Goal: Information Seeking & Learning: Learn about a topic

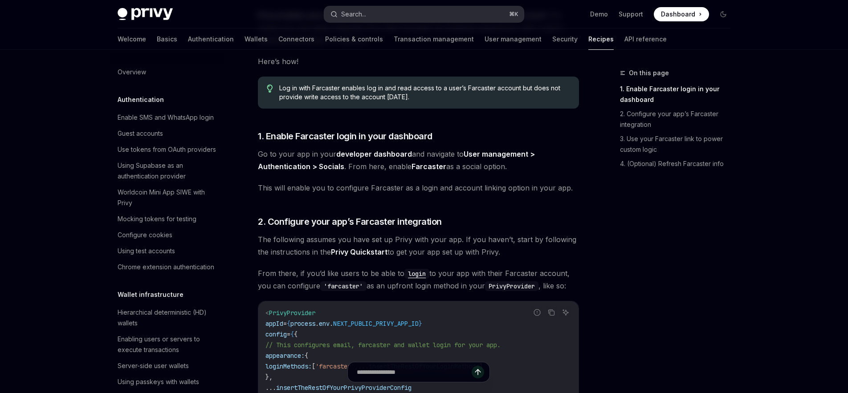
scroll to position [0, 37]
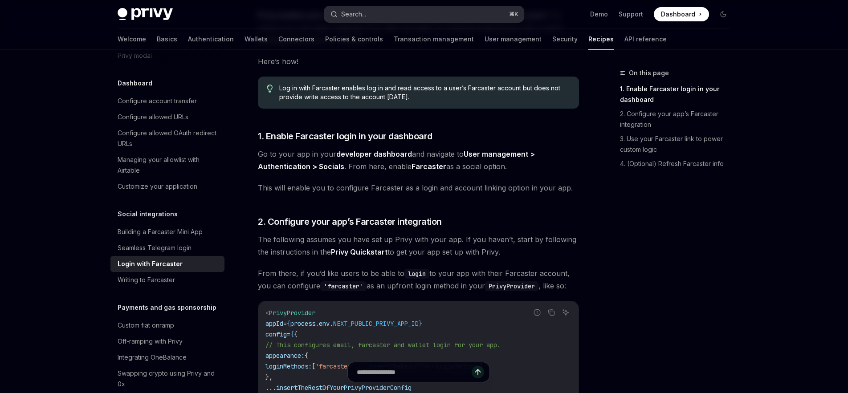
click at [367, 13] on button "Search... ⌘ K" at bounding box center [424, 14] width 200 height 16
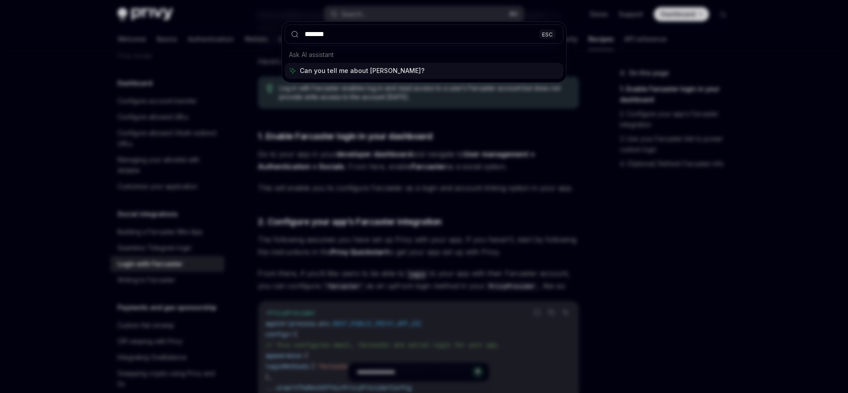
type input "********"
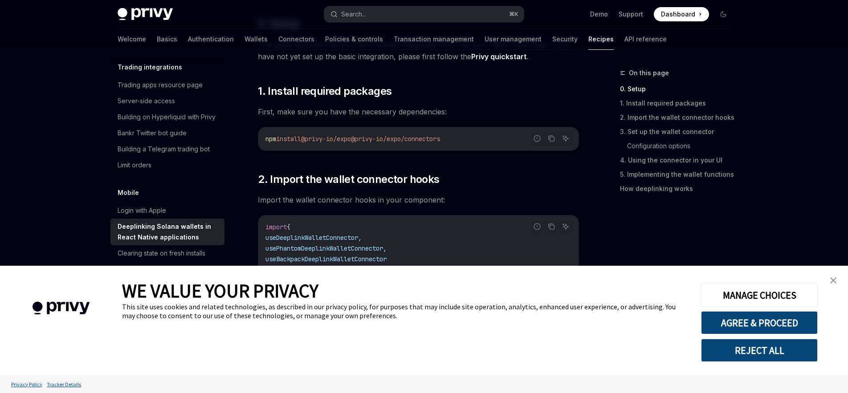
scroll to position [181, 0]
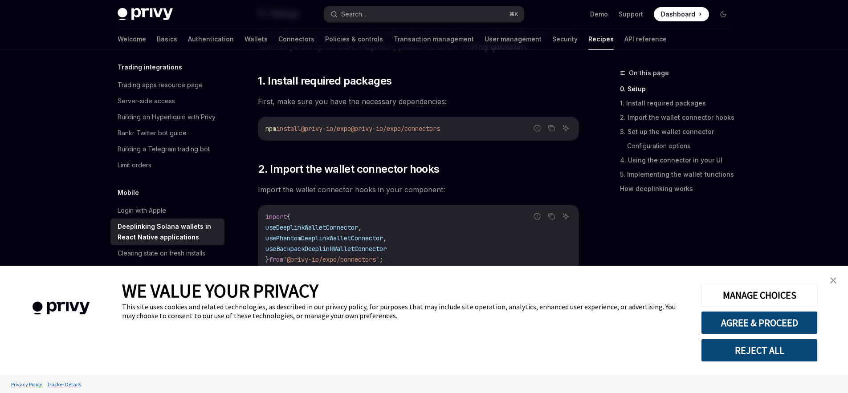
click at [833, 278] on img "close banner" at bounding box center [833, 281] width 6 height 6
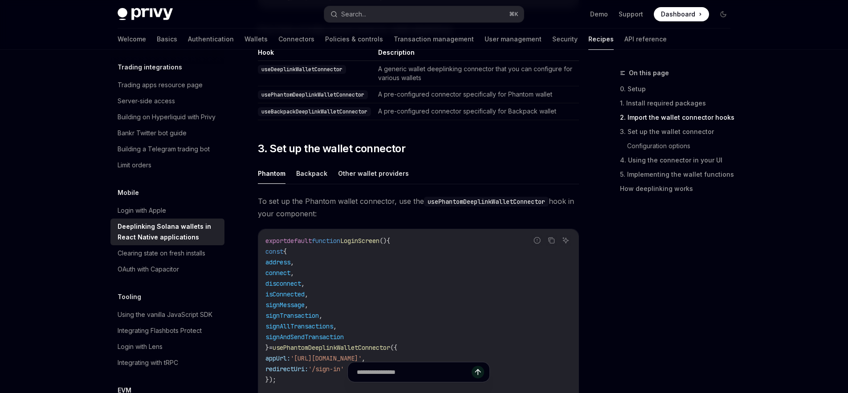
scroll to position [442, 0]
click at [370, 177] on button "Other wallet providers" at bounding box center [373, 174] width 71 height 21
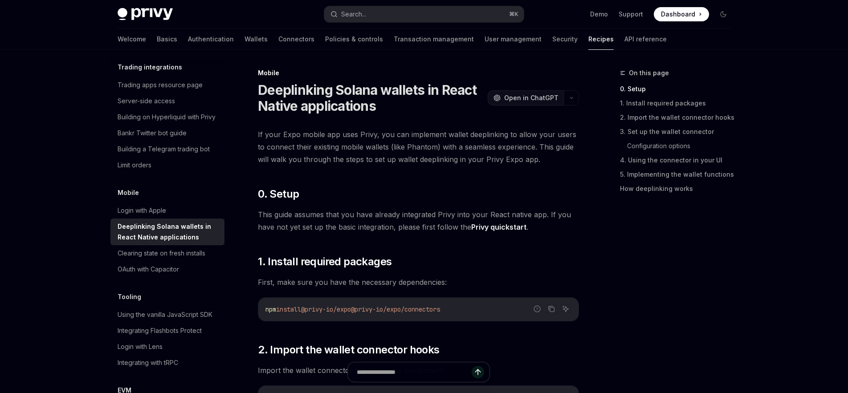
click at [520, 99] on span "Open in ChatGPT" at bounding box center [531, 98] width 54 height 9
type textarea "*"
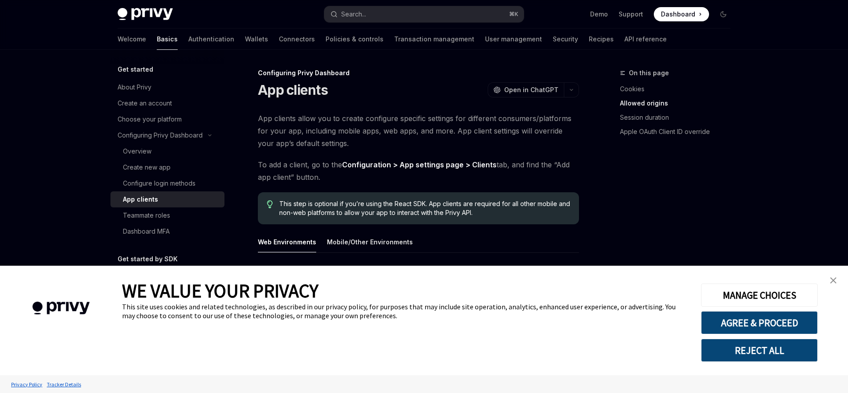
scroll to position [342, 0]
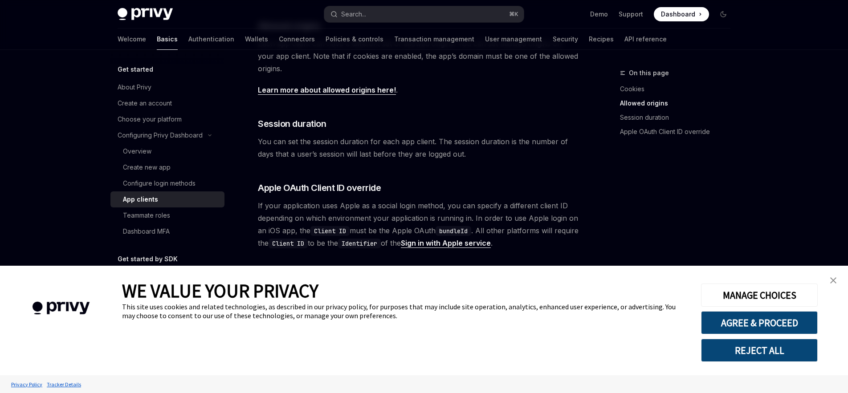
type textarea "*"
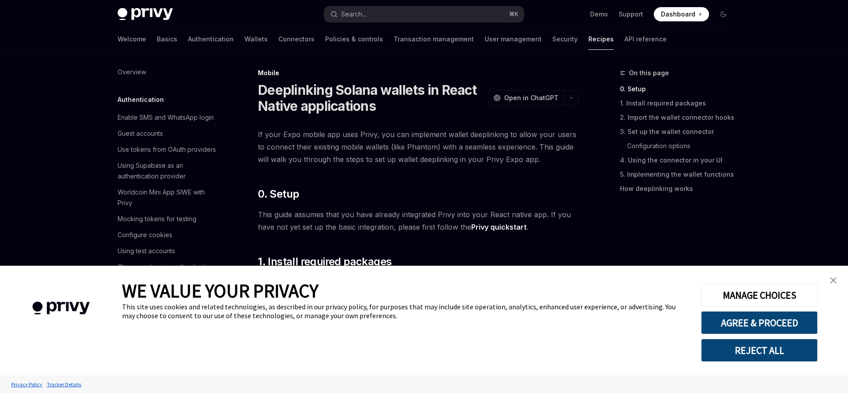
scroll to position [936, 0]
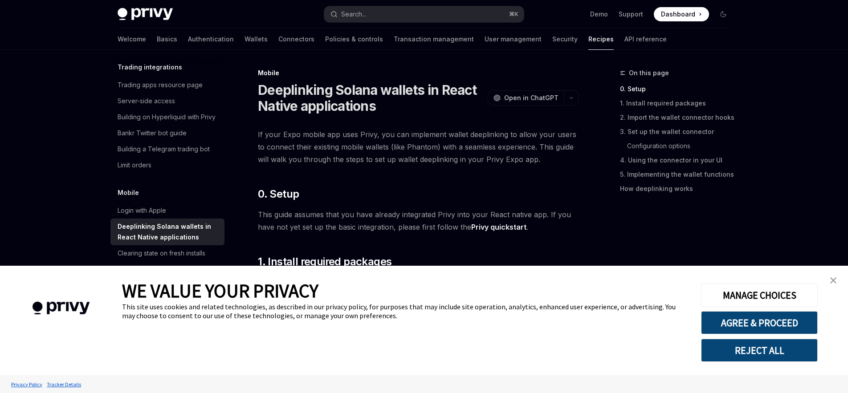
click at [835, 280] on img "close banner" at bounding box center [833, 281] width 6 height 6
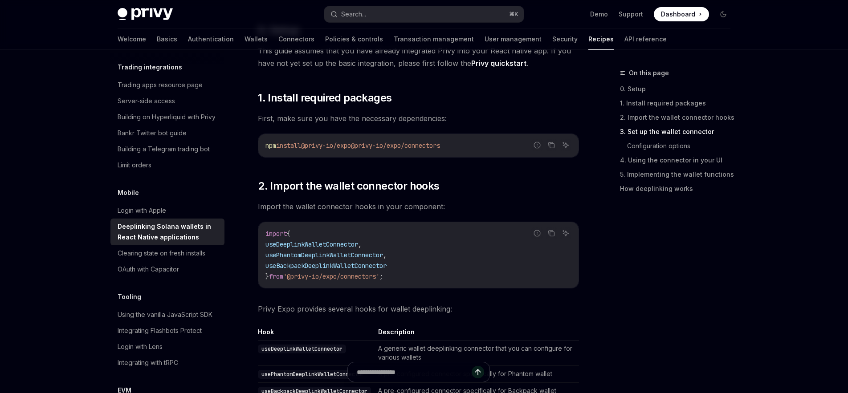
scroll to position [0, 0]
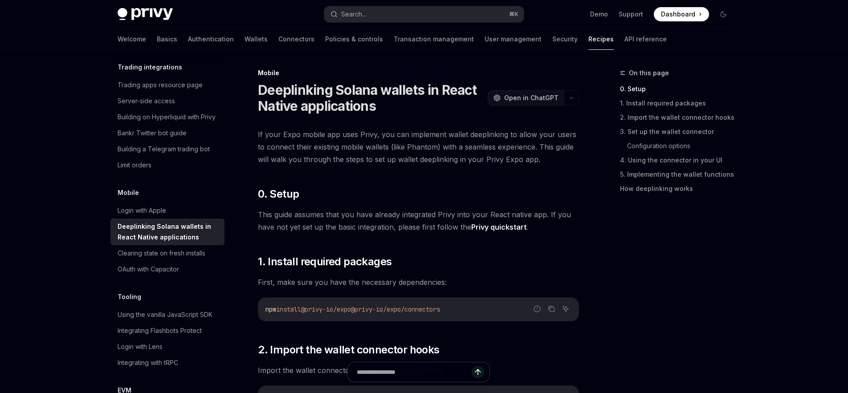
click at [526, 101] on span "Open in ChatGPT" at bounding box center [531, 98] width 54 height 9
type textarea "*"
